Goal: Task Accomplishment & Management: Use online tool/utility

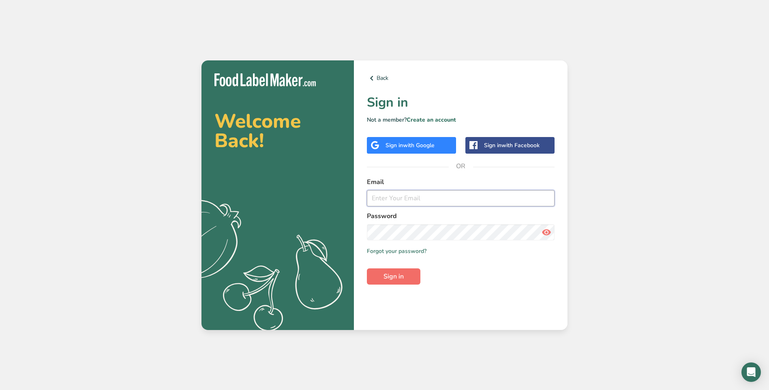
type input "[EMAIL_ADDRESS][DOMAIN_NAME]"
click at [403, 279] on span "Sign in" at bounding box center [394, 277] width 20 height 10
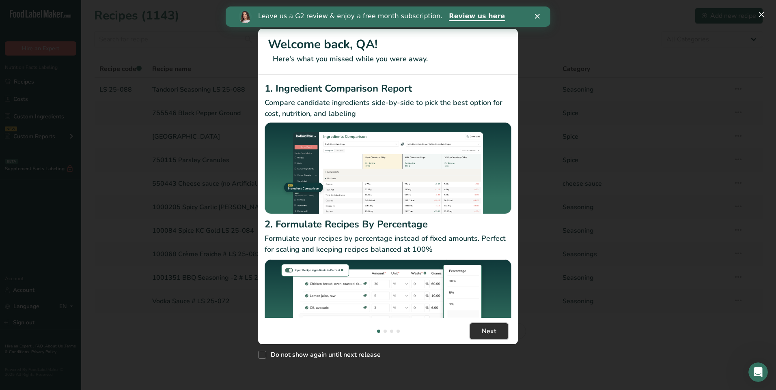
click at [485, 335] on span "Next" at bounding box center [488, 332] width 15 height 10
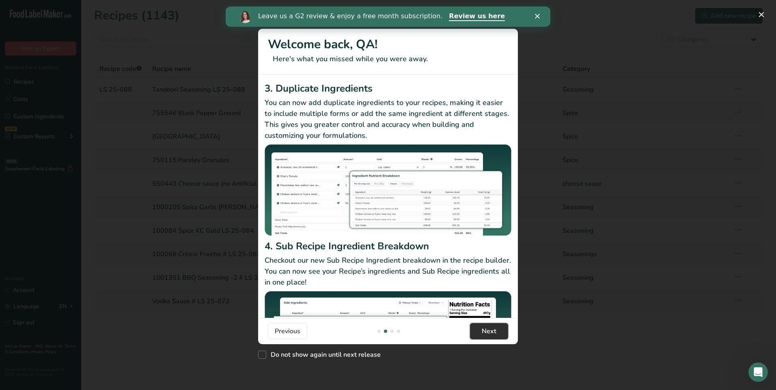
click at [472, 332] on button "Next" at bounding box center [489, 331] width 38 height 16
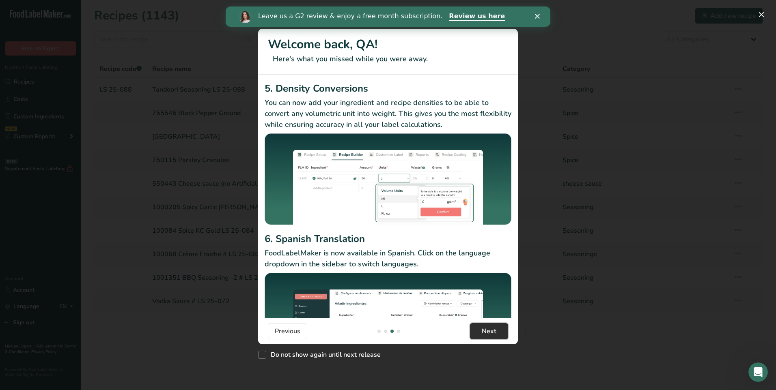
click at [472, 332] on button "Next" at bounding box center [489, 331] width 38 height 16
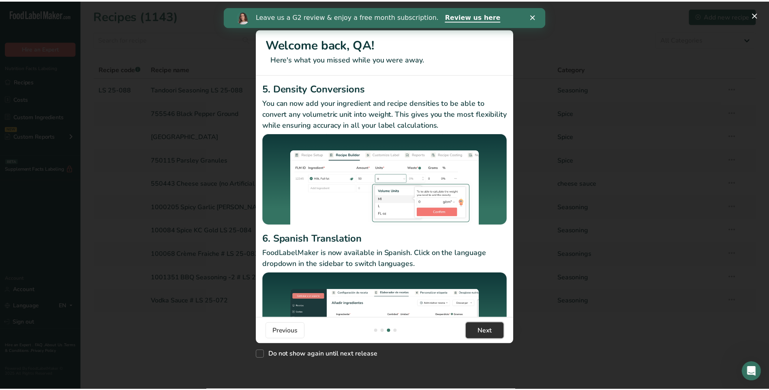
scroll to position [0, 779]
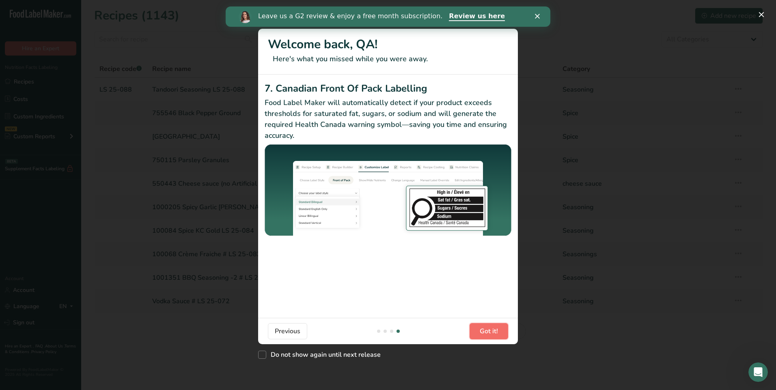
click at [472, 332] on button "Got it!" at bounding box center [488, 331] width 39 height 16
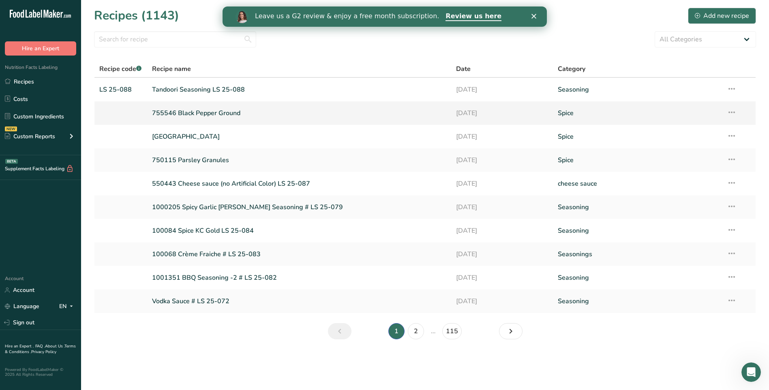
click at [184, 112] on link "755546 Black Pepper Ground" at bounding box center [299, 113] width 295 height 17
click at [532, 16] on icon "Close" at bounding box center [533, 16] width 5 height 5
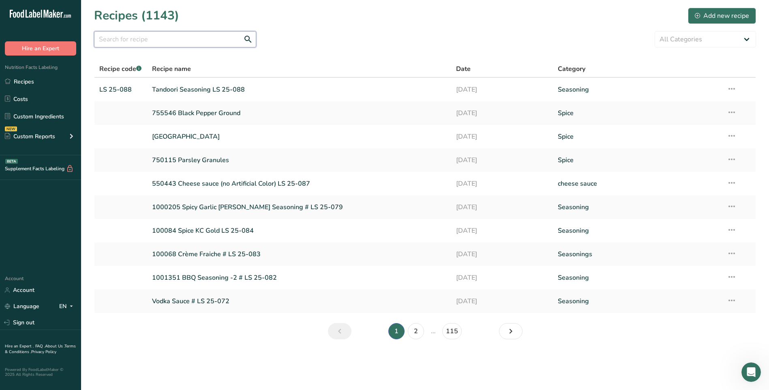
click at [224, 45] on input "text" at bounding box center [175, 39] width 162 height 16
type input "400812"
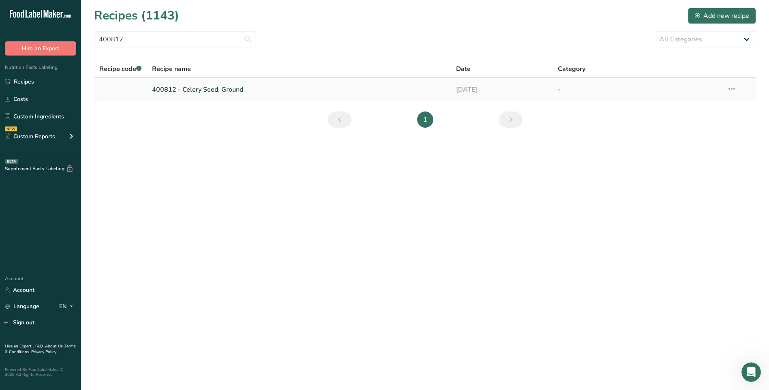
click at [216, 86] on link "400812 - Celery Seed, Ground" at bounding box center [299, 89] width 295 height 17
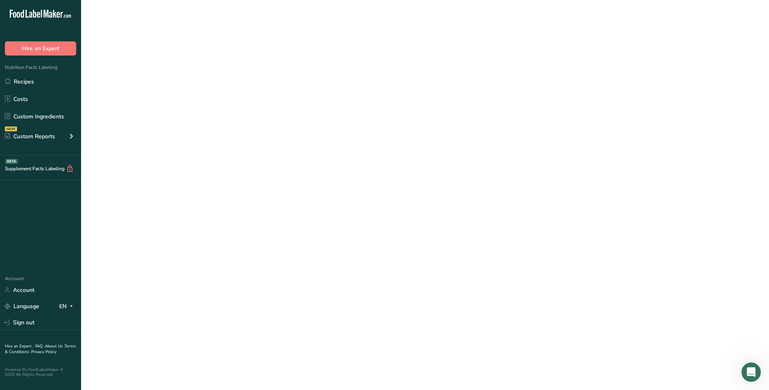
click at [216, 86] on link "400812 - Celery Seed, Ground" at bounding box center [299, 89] width 295 height 17
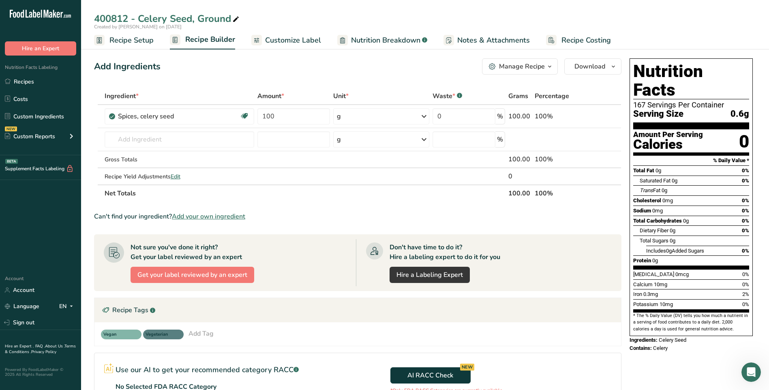
click at [295, 39] on span "Customize Label" at bounding box center [293, 40] width 56 height 11
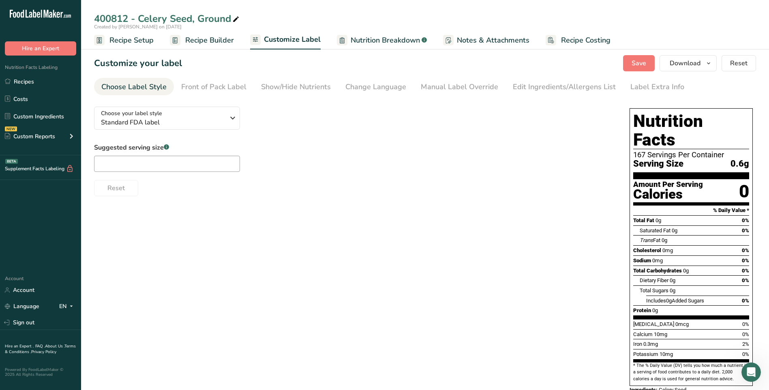
click at [198, 155] on div "Suggested serving size .a-a{fill:#347362;}.b-a{fill:#fff;}" at bounding box center [167, 157] width 146 height 29
click at [196, 160] on input "text" at bounding box center [167, 164] width 146 height 16
type input "100"
click at [162, 162] on input "100" at bounding box center [167, 164] width 146 height 16
